Goal: Task Accomplishment & Management: Complete application form

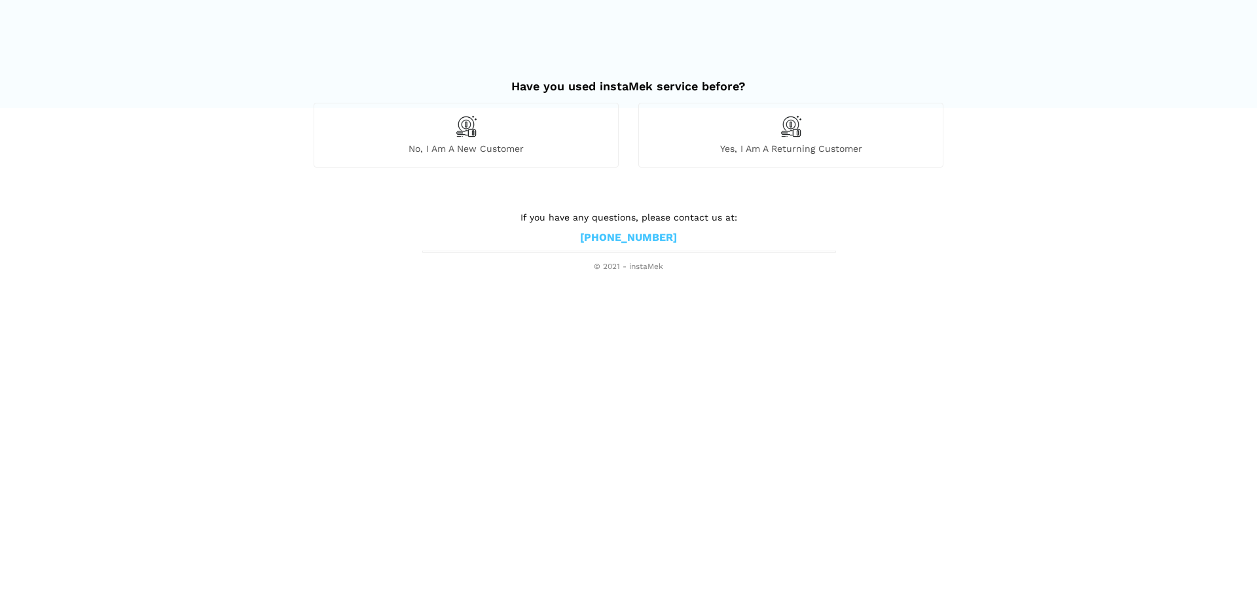
click at [598, 134] on div "No, I am a new customer" at bounding box center [466, 135] width 305 height 64
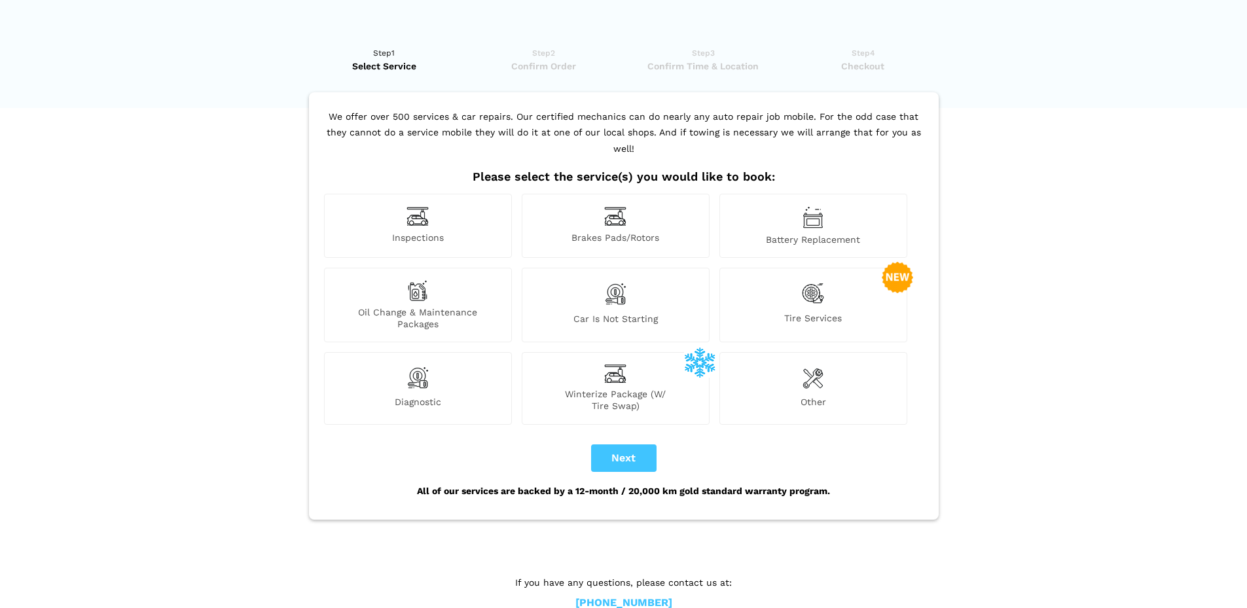
click at [478, 198] on div "Inspections" at bounding box center [418, 226] width 188 height 64
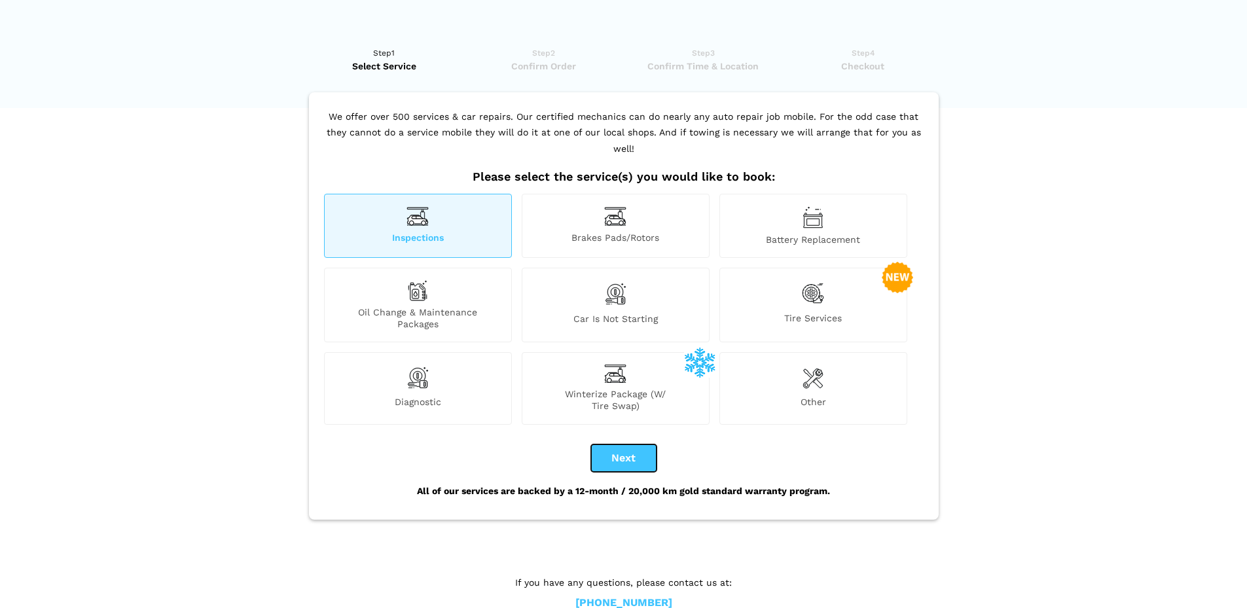
click at [632, 444] on button "Next" at bounding box center [623, 457] width 65 height 27
checkbox input "true"
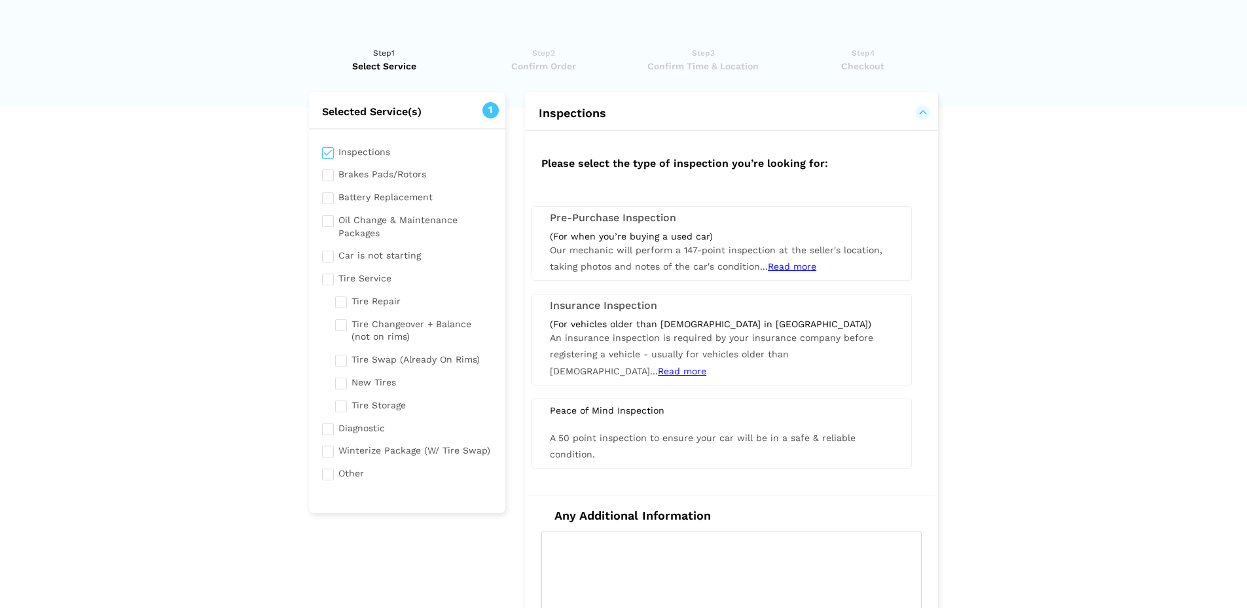
click at [628, 232] on div "(For when you’re buying a used car)" at bounding box center [722, 236] width 344 height 12
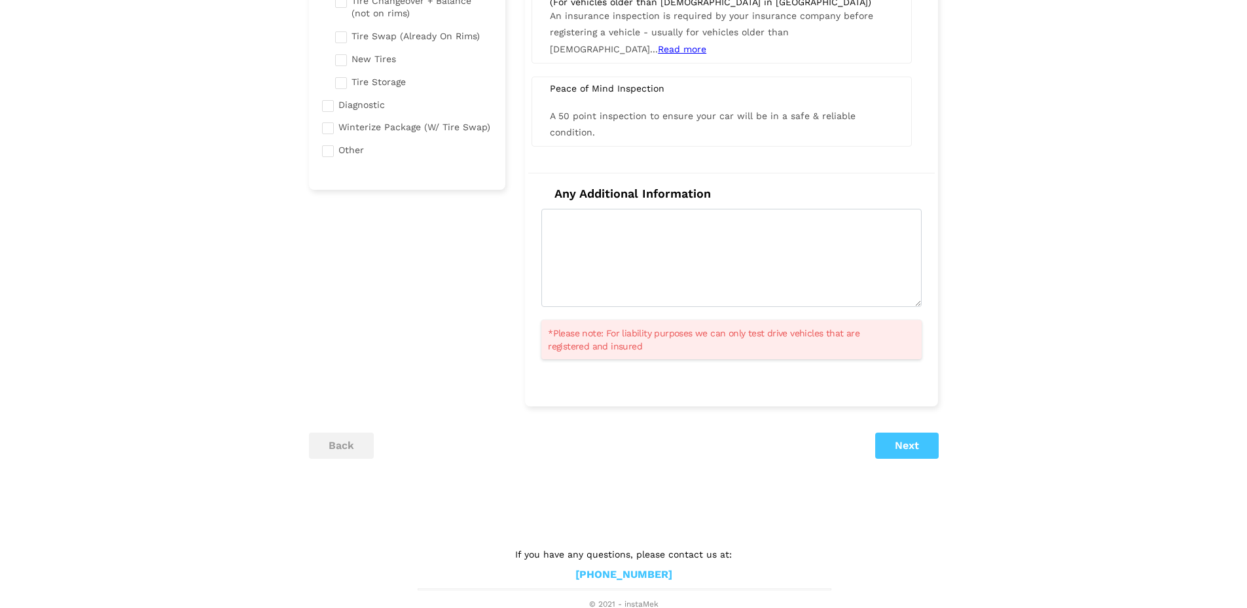
scroll to position [326, 0]
click at [912, 448] on button "Next" at bounding box center [906, 443] width 63 height 26
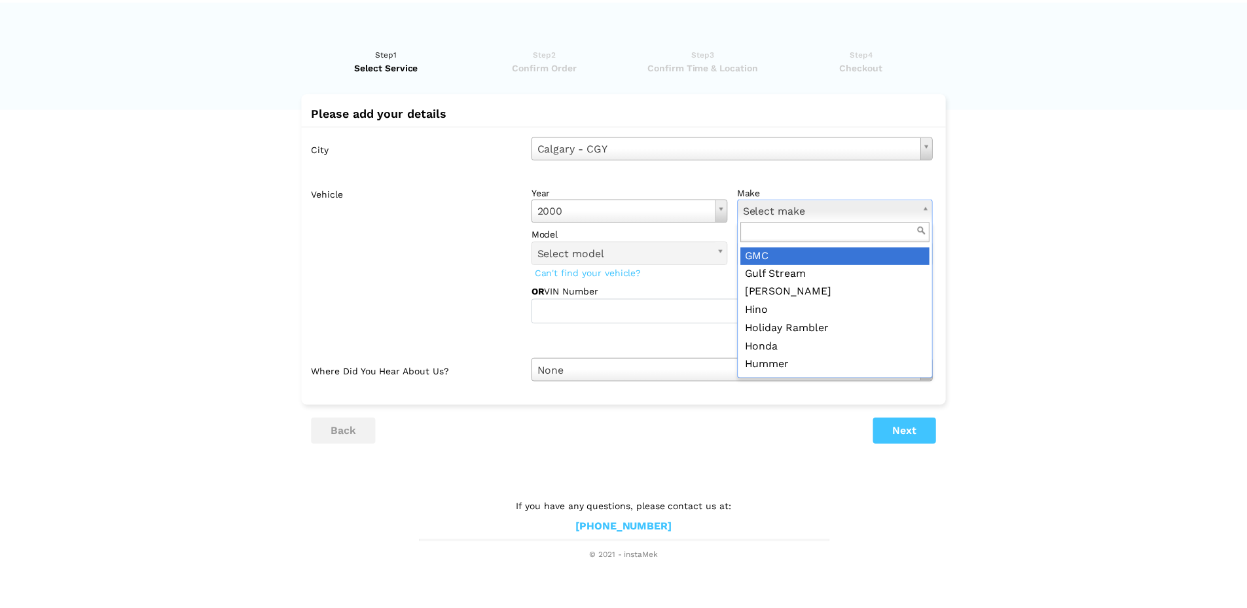
scroll to position [589, 0]
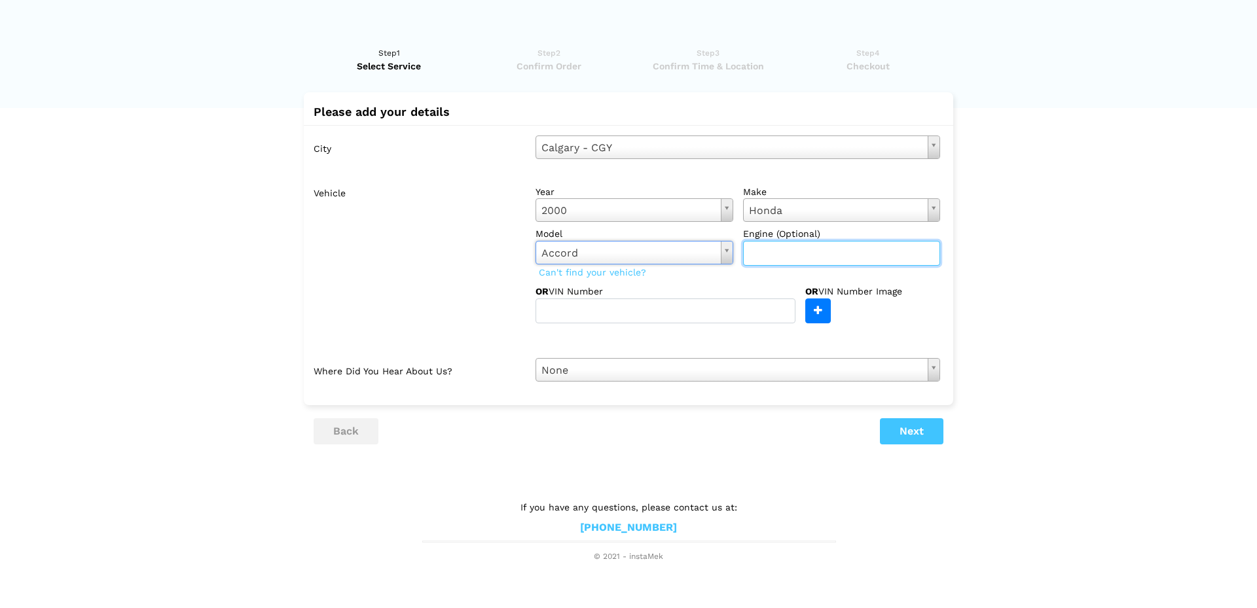
click at [776, 255] on input "text" at bounding box center [842, 253] width 198 height 25
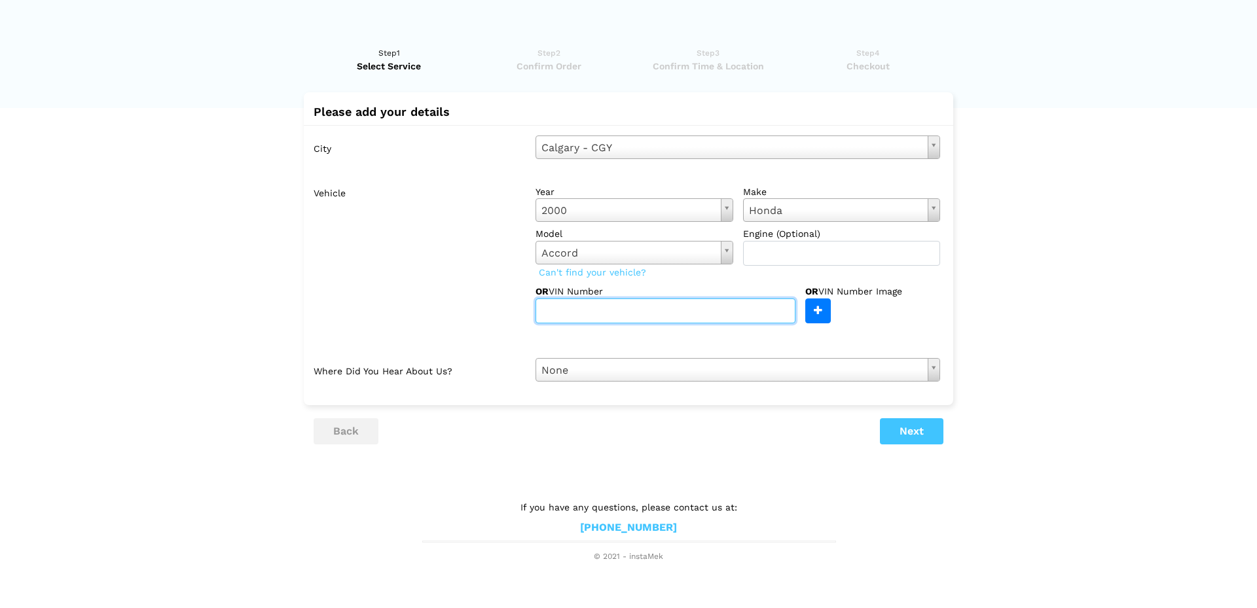
click at [638, 314] on input "text" at bounding box center [665, 311] width 260 height 25
type input "[US_VEHICLE_IDENTIFICATION_NUMBER]"
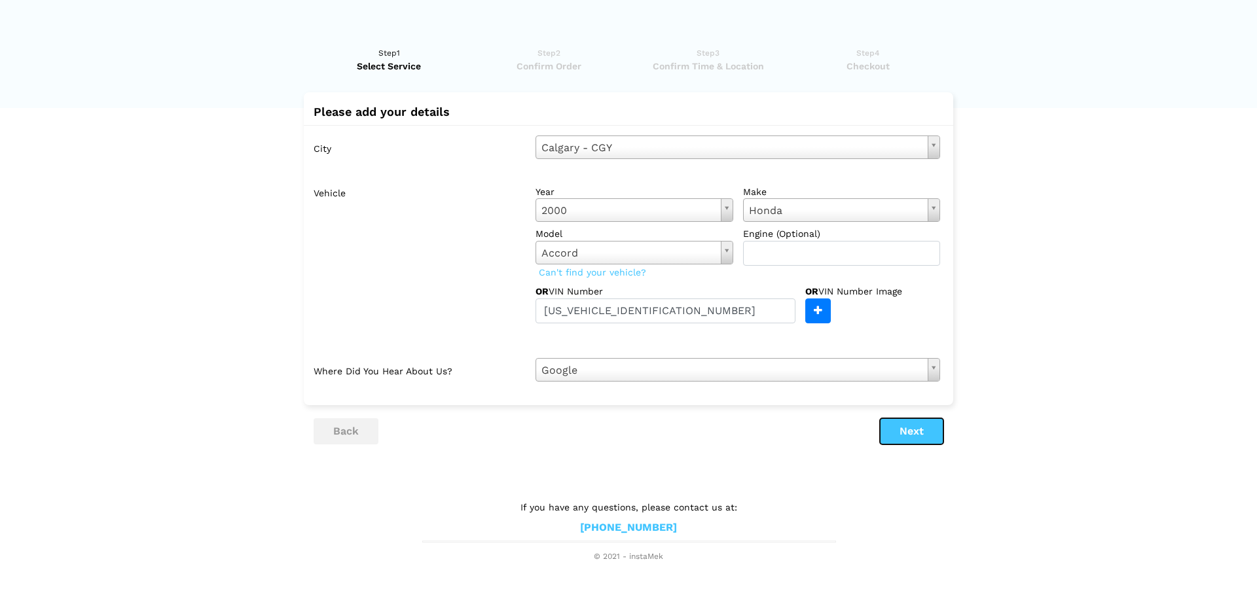
click at [911, 429] on button "Next" at bounding box center [911, 431] width 63 height 26
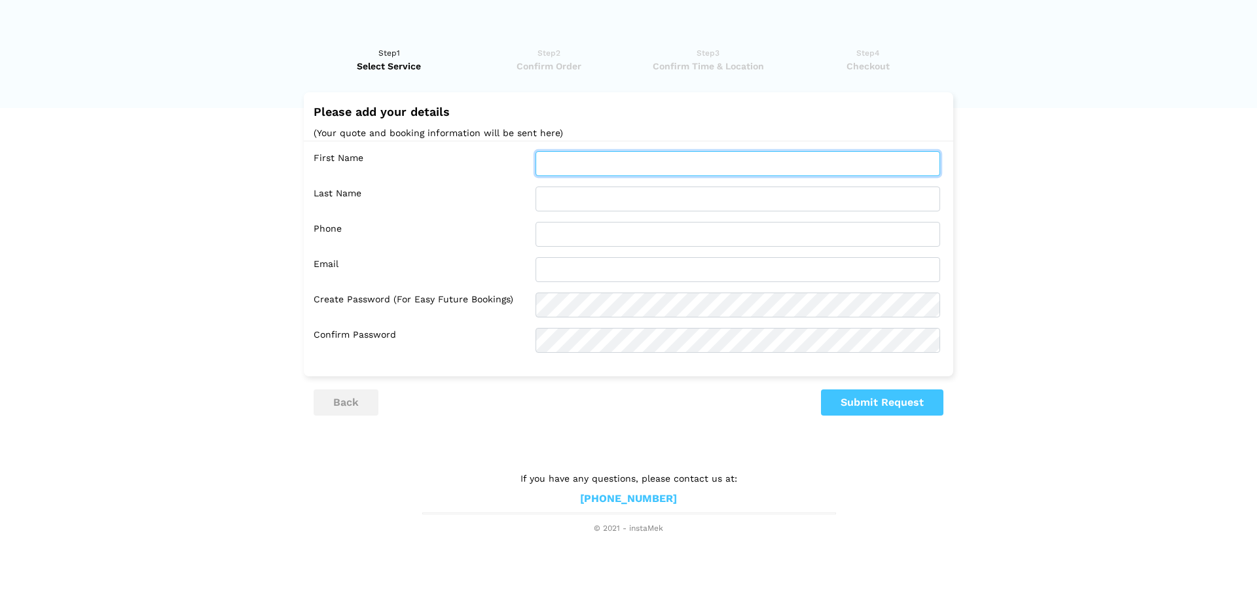
click at [620, 155] on input "text" at bounding box center [737, 163] width 405 height 25
type input "[PERSON_NAME]"
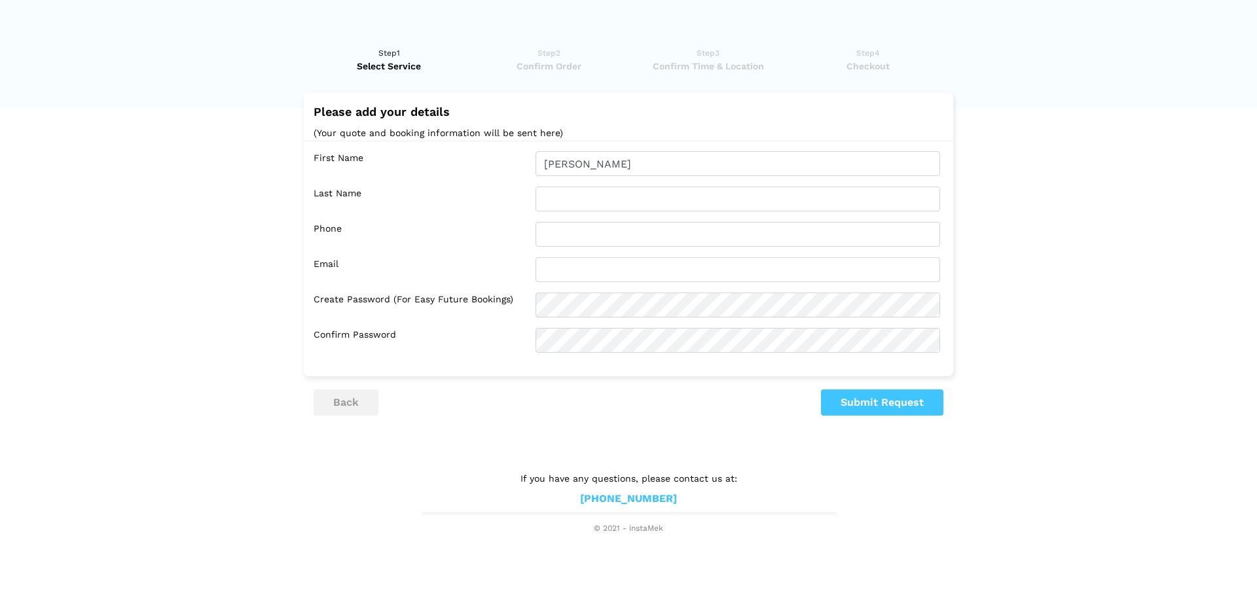
type input "[PERSON_NAME]"
type input "4036806095"
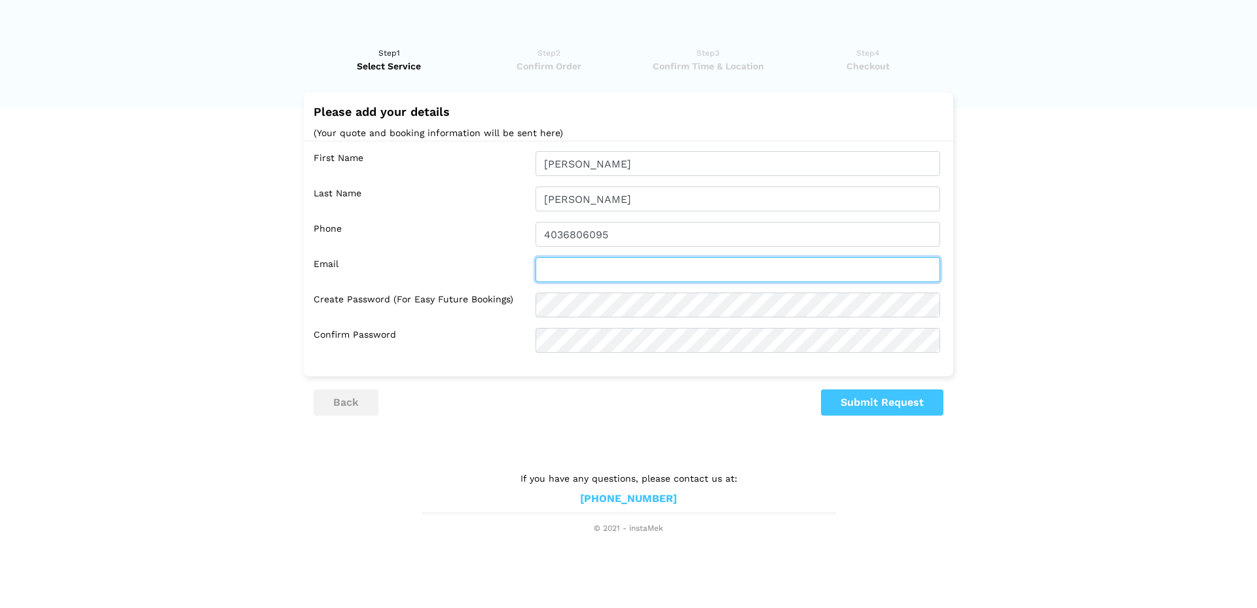
type input "[EMAIL_ADDRESS][DOMAIN_NAME]"
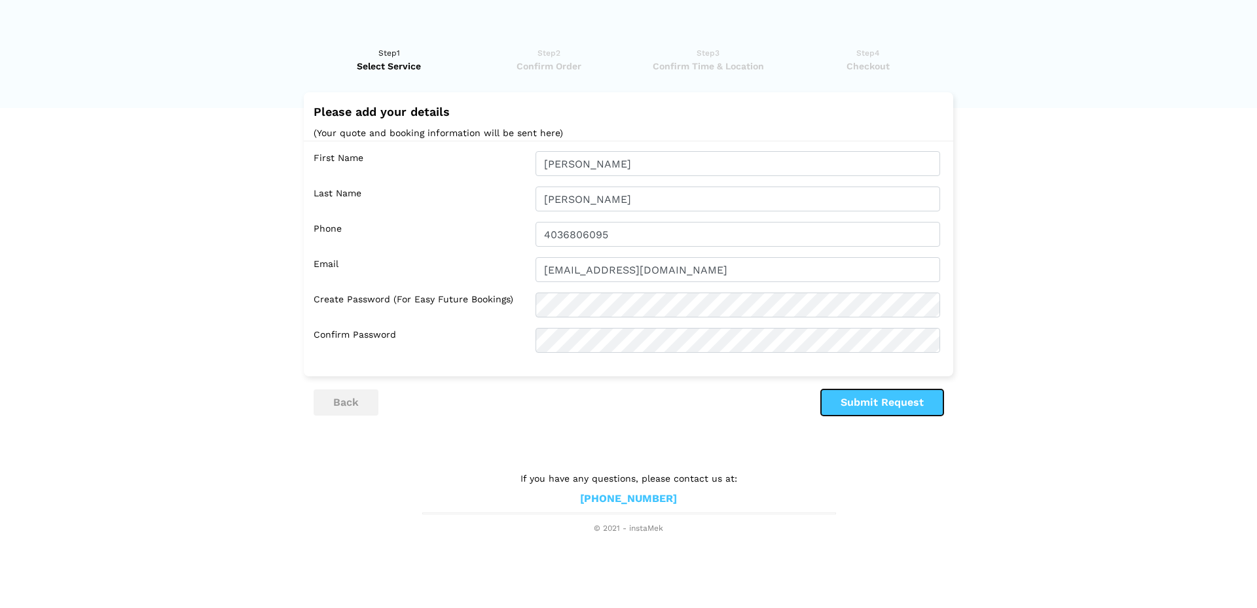
click at [901, 407] on button "Submit Request" at bounding box center [882, 403] width 122 height 26
